Goal: Task Accomplishment & Management: Manage account settings

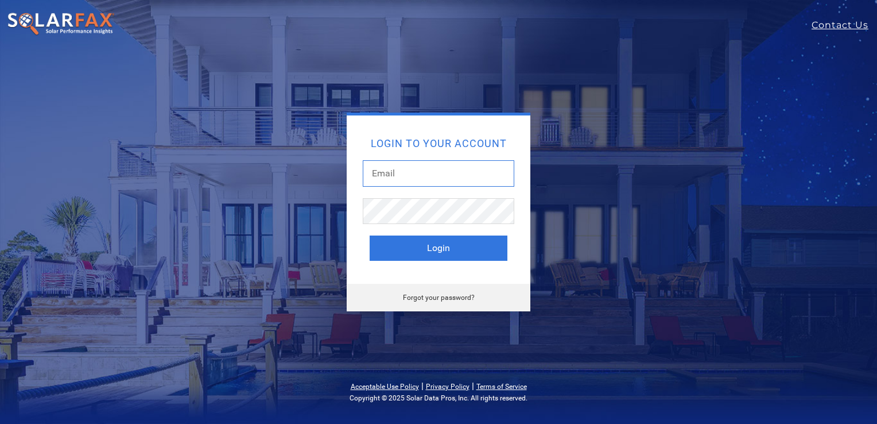
click at [406, 180] on input "text" at bounding box center [439, 173] width 152 height 26
type input "[EMAIL_ADDRESS][DOMAIN_NAME]"
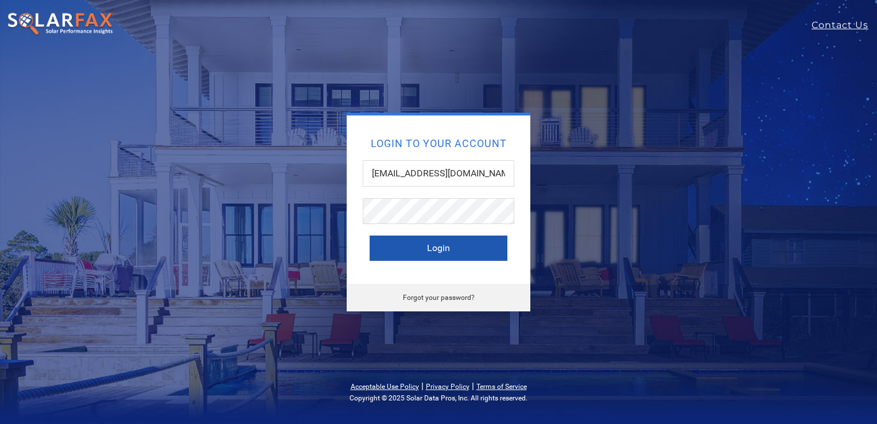
click at [439, 248] on button "Login" at bounding box center [439, 247] width 138 height 25
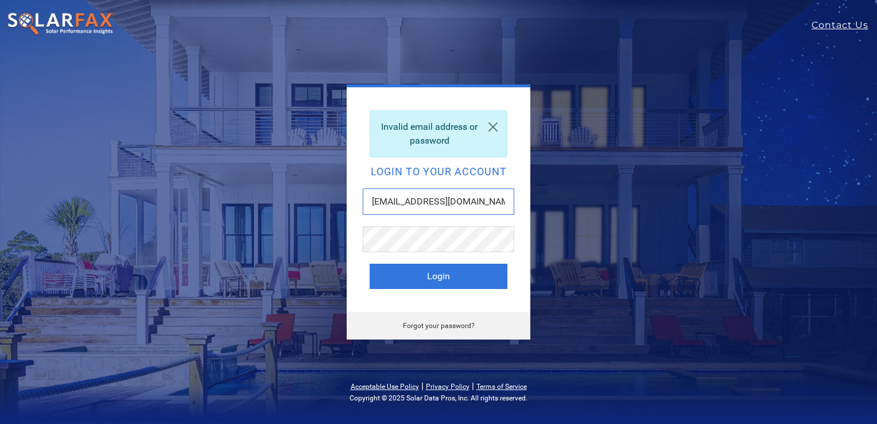
click at [493, 204] on input "[EMAIL_ADDRESS][DOMAIN_NAME]" at bounding box center [439, 201] width 152 height 26
drag, startPoint x: 500, startPoint y: 200, endPoint x: 363, endPoint y: 208, distance: 137.4
click at [363, 208] on input "[EMAIL_ADDRESS][DOMAIN_NAME]" at bounding box center [439, 201] width 152 height 26
click at [390, 210] on input "om" at bounding box center [439, 201] width 152 height 26
type input "o"
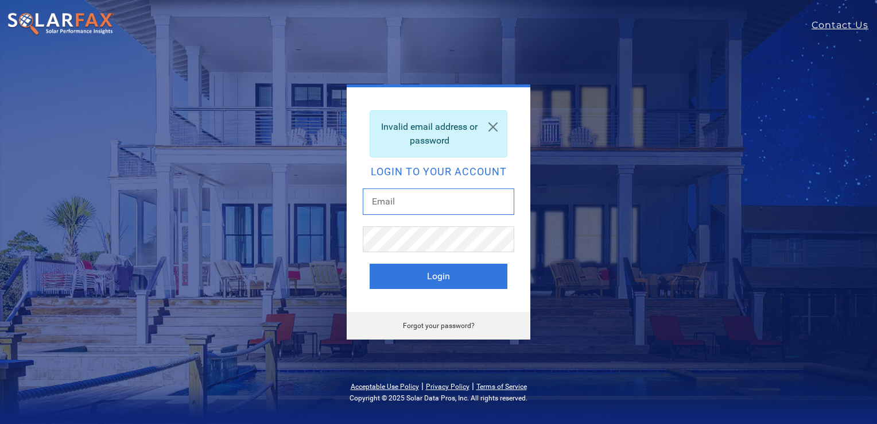
click at [389, 199] on input "text" at bounding box center [439, 201] width 152 height 26
type input "[EMAIL_ADDRESS][DOMAIN_NAME]"
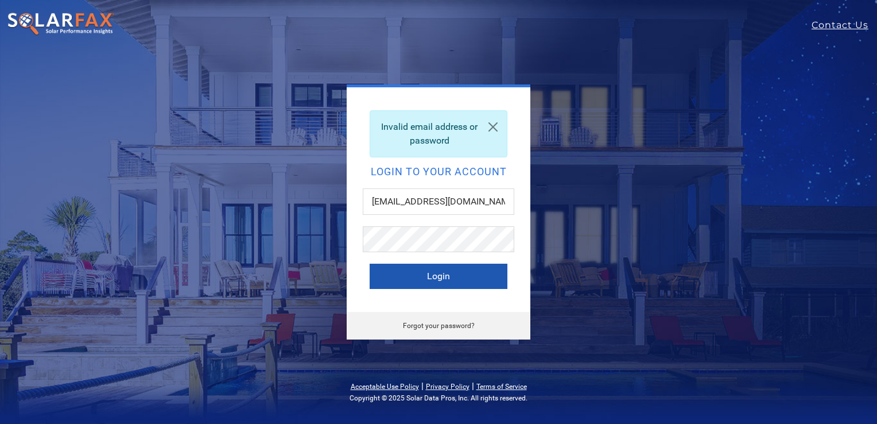
drag, startPoint x: 445, startPoint y: 276, endPoint x: 413, endPoint y: 276, distance: 32.2
click at [413, 276] on button "Login" at bounding box center [439, 276] width 138 height 25
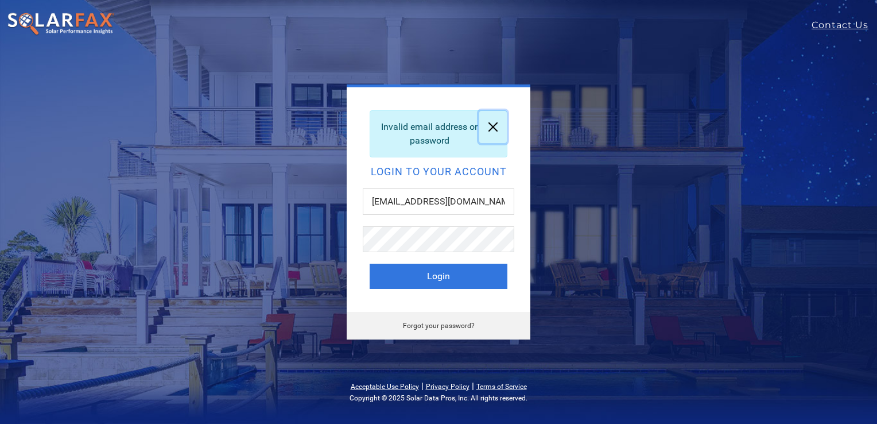
click at [494, 126] on link at bounding box center [493, 127] width 28 height 32
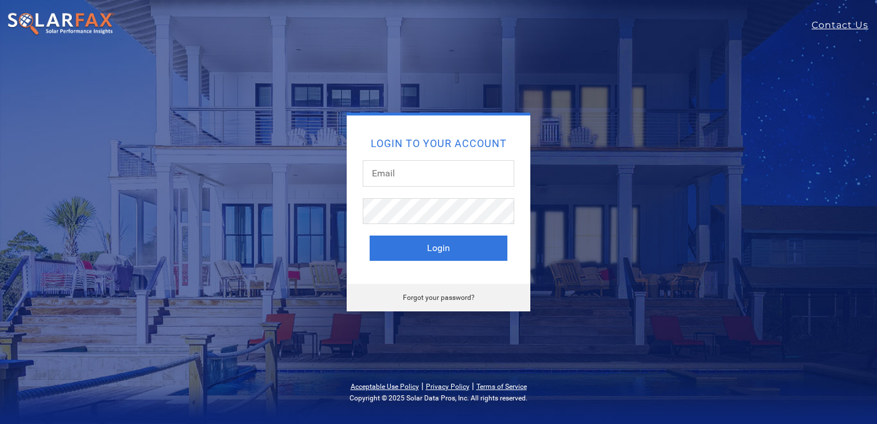
click at [387, 52] on div "Login to your account Login Forgot your password?" at bounding box center [438, 212] width 877 height 424
drag, startPoint x: 387, startPoint y: 52, endPoint x: 297, endPoint y: 25, distance: 94.2
click at [297, 25] on div at bounding box center [379, 25] width 758 height 28
click at [383, 196] on div at bounding box center [439, 179] width 152 height 38
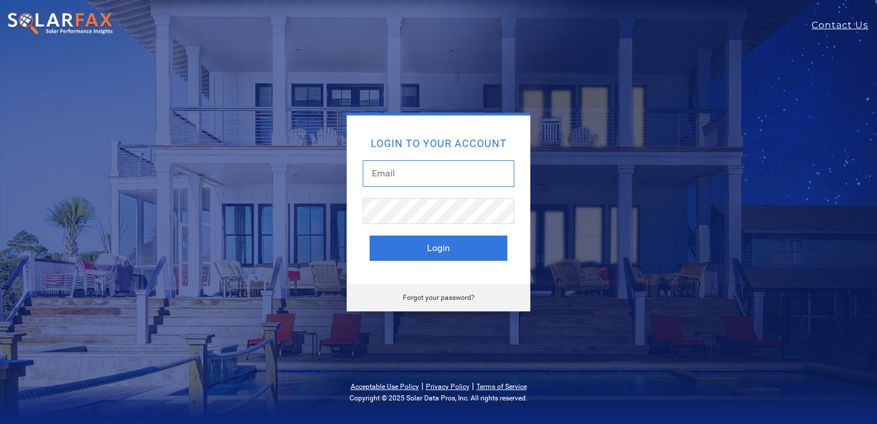
click at [404, 181] on input "text" at bounding box center [439, 173] width 152 height 26
type input "thehammer1122@hotmail.com"
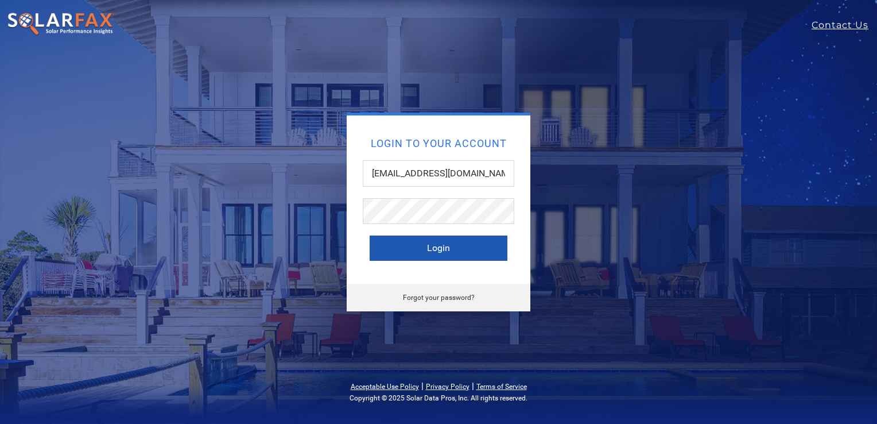
click at [467, 249] on button "Login" at bounding box center [439, 247] width 138 height 25
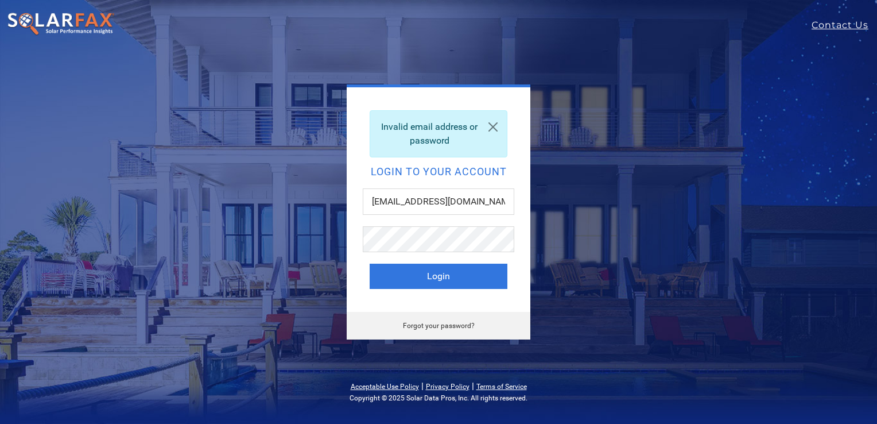
click at [448, 323] on link "Forgot your password?" at bounding box center [439, 325] width 72 height 8
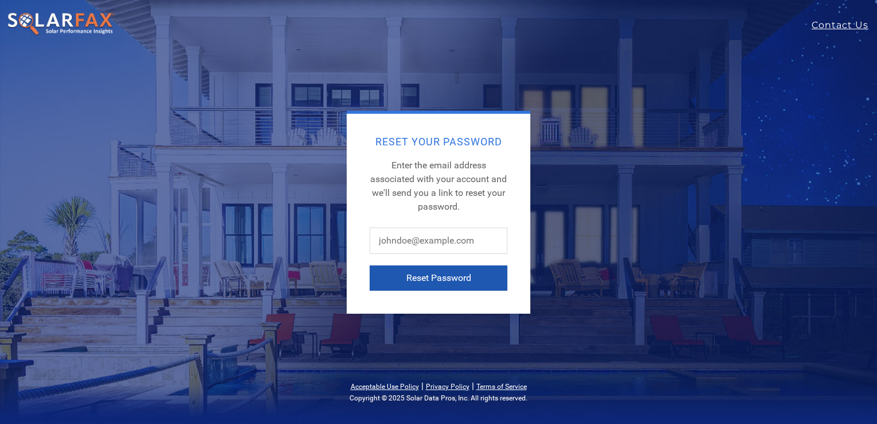
click at [442, 276] on button "Reset Password" at bounding box center [439, 277] width 138 height 25
click at [442, 283] on button "Reset Password" at bounding box center [439, 277] width 138 height 25
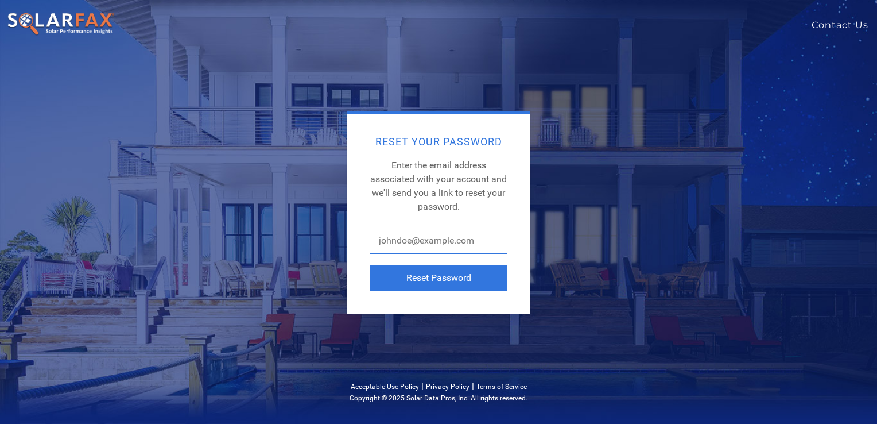
click at [462, 235] on input "text" at bounding box center [439, 240] width 138 height 26
type input "[EMAIL_ADDRESS][DOMAIN_NAME]"
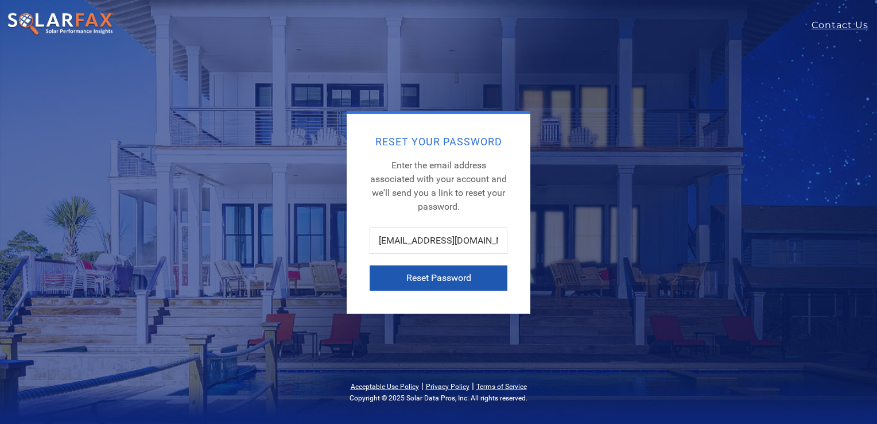
click at [438, 283] on button "Reset Password" at bounding box center [439, 277] width 138 height 25
click at [450, 281] on button "Reset Password" at bounding box center [439, 277] width 138 height 25
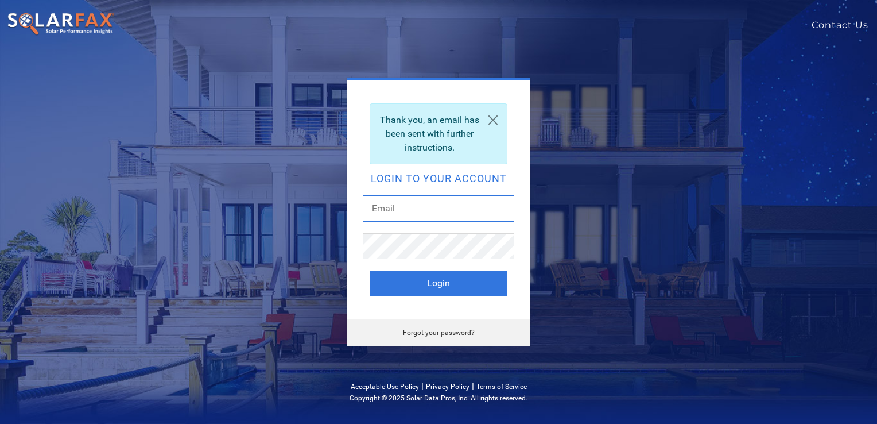
click at [436, 215] on input "text" at bounding box center [439, 208] width 152 height 26
type input "[EMAIL_ADDRESS][DOMAIN_NAME]"
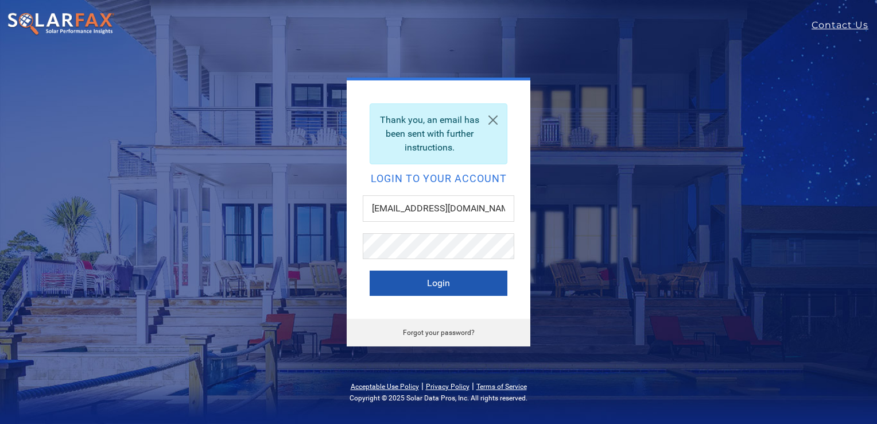
click at [436, 280] on button "Login" at bounding box center [439, 282] width 138 height 25
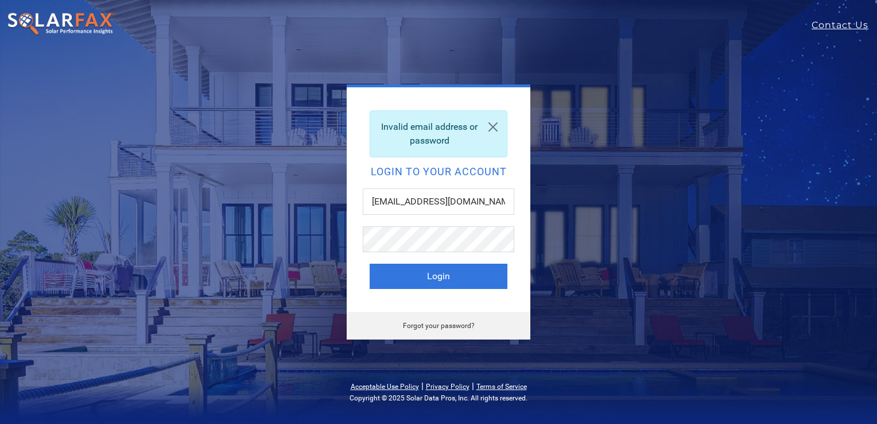
click at [445, 325] on link "Forgot your password?" at bounding box center [439, 325] width 72 height 8
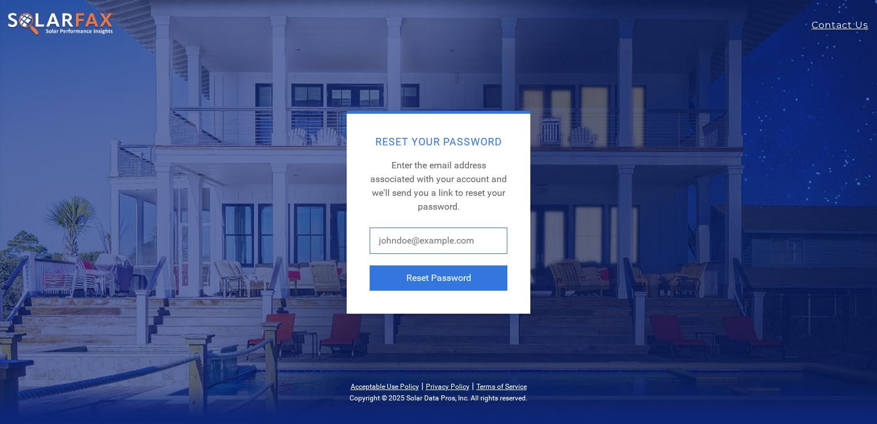
click at [444, 240] on input "text" at bounding box center [439, 240] width 138 height 26
type input "[EMAIL_ADDRESS][DOMAIN_NAME]"
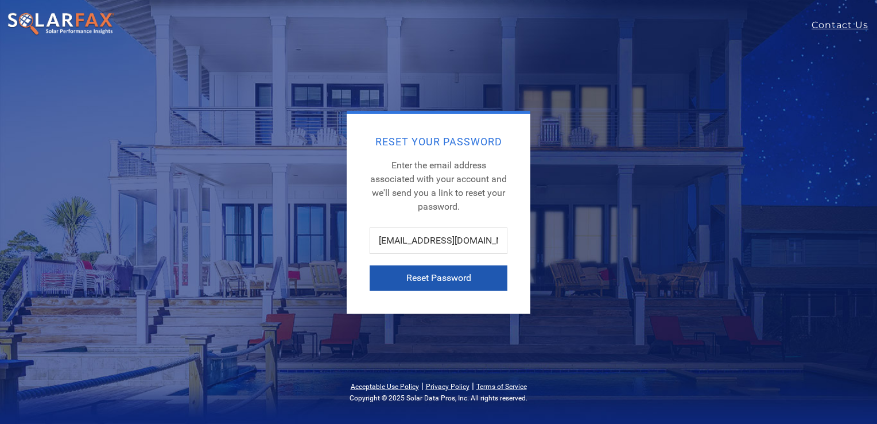
click at [425, 279] on button "Reset Password" at bounding box center [439, 277] width 138 height 25
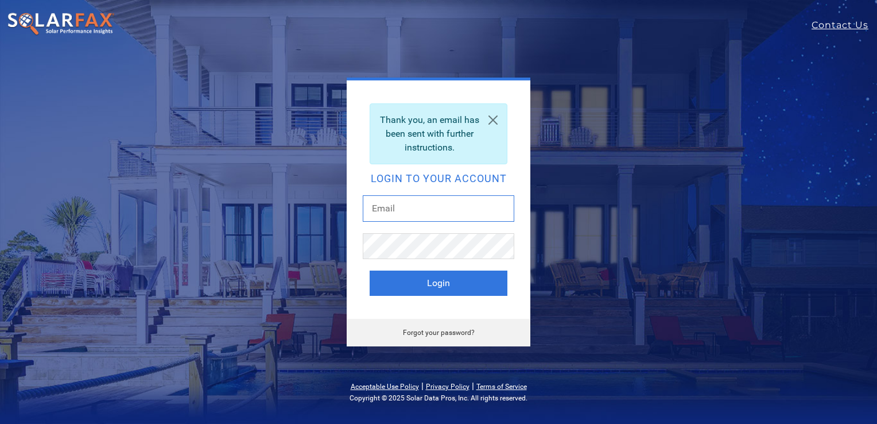
click at [396, 197] on input "text" at bounding box center [439, 208] width 152 height 26
type input "[EMAIL_ADDRESS][DOMAIN_NAME]"
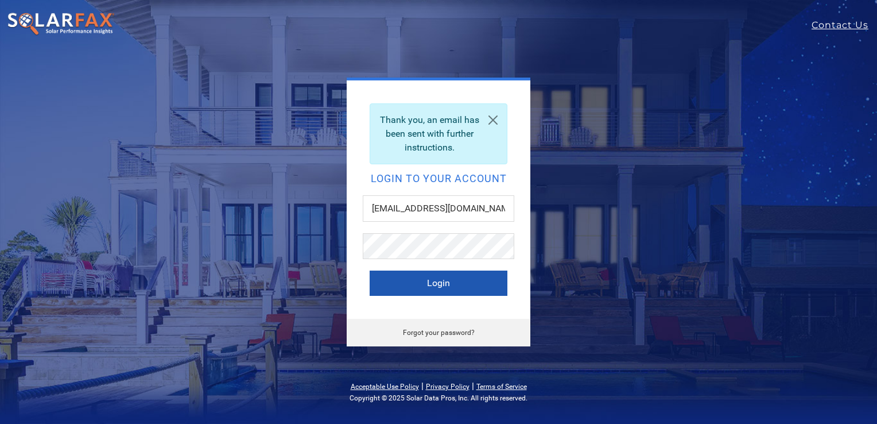
click at [434, 282] on button "Login" at bounding box center [439, 282] width 138 height 25
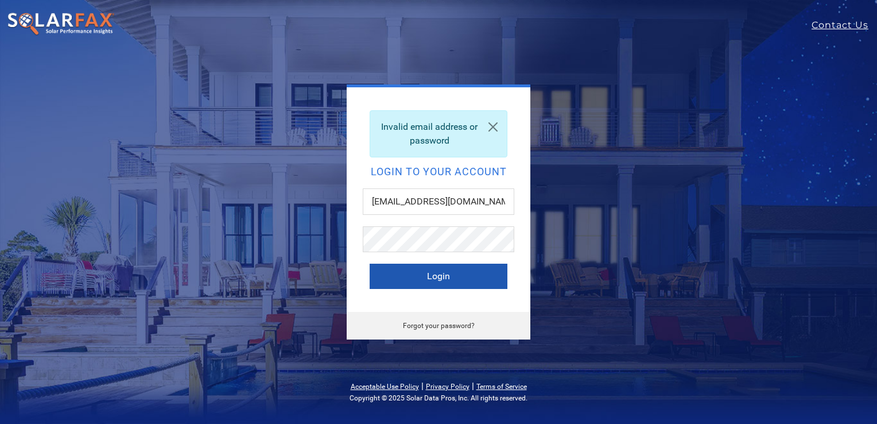
click at [430, 279] on button "Login" at bounding box center [439, 276] width 138 height 25
